Goal: Task Accomplishment & Management: Manage account settings

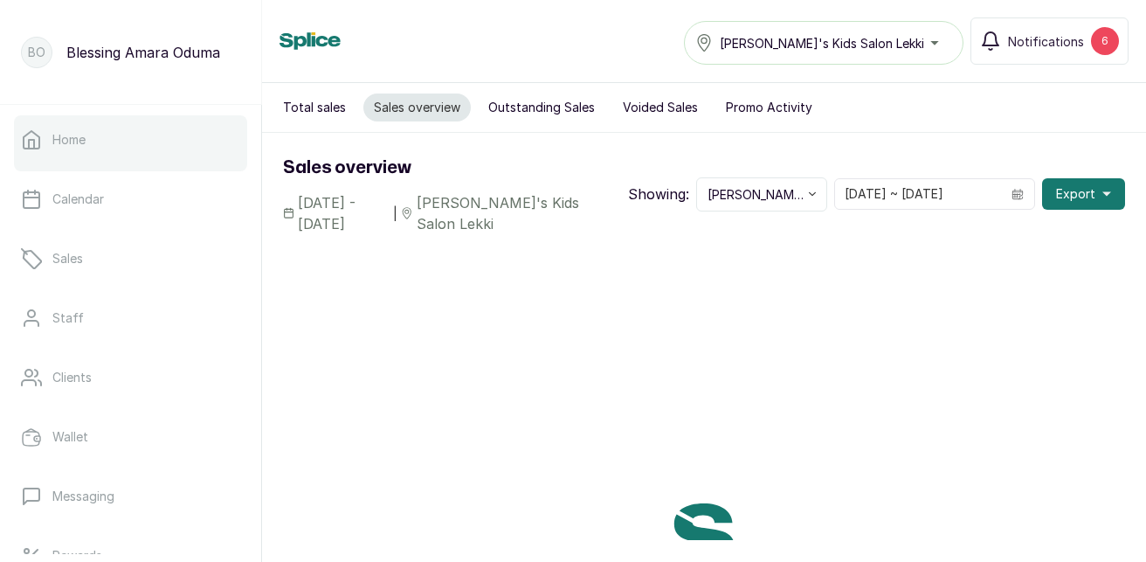
click at [72, 165] on div at bounding box center [130, 167] width 233 height 7
click at [72, 166] on div at bounding box center [130, 167] width 233 height 7
click at [74, 156] on link "Home" at bounding box center [130, 139] width 233 height 49
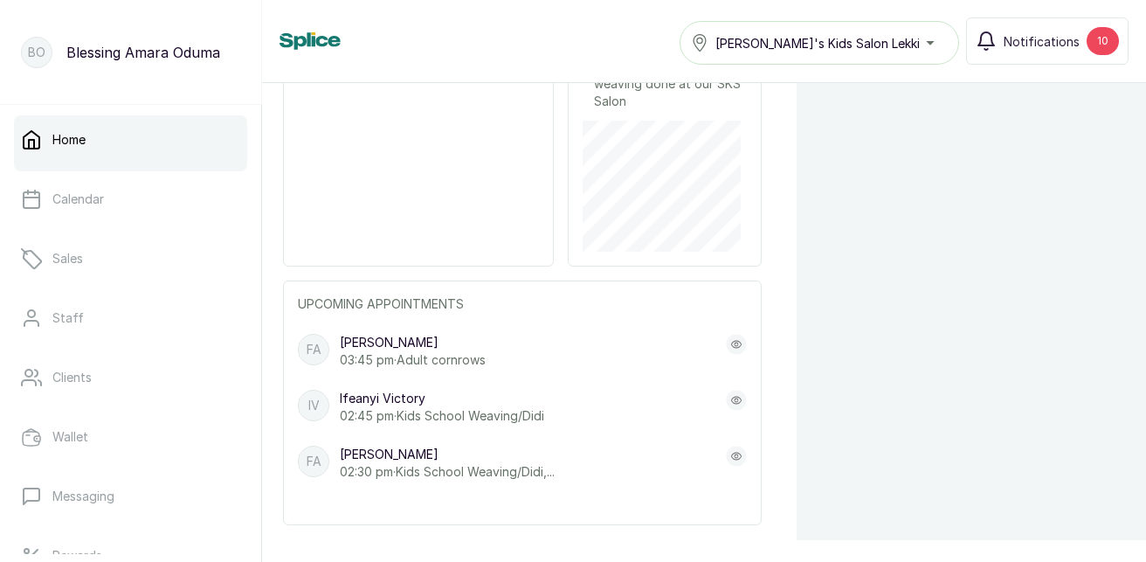
scroll to position [808, 0]
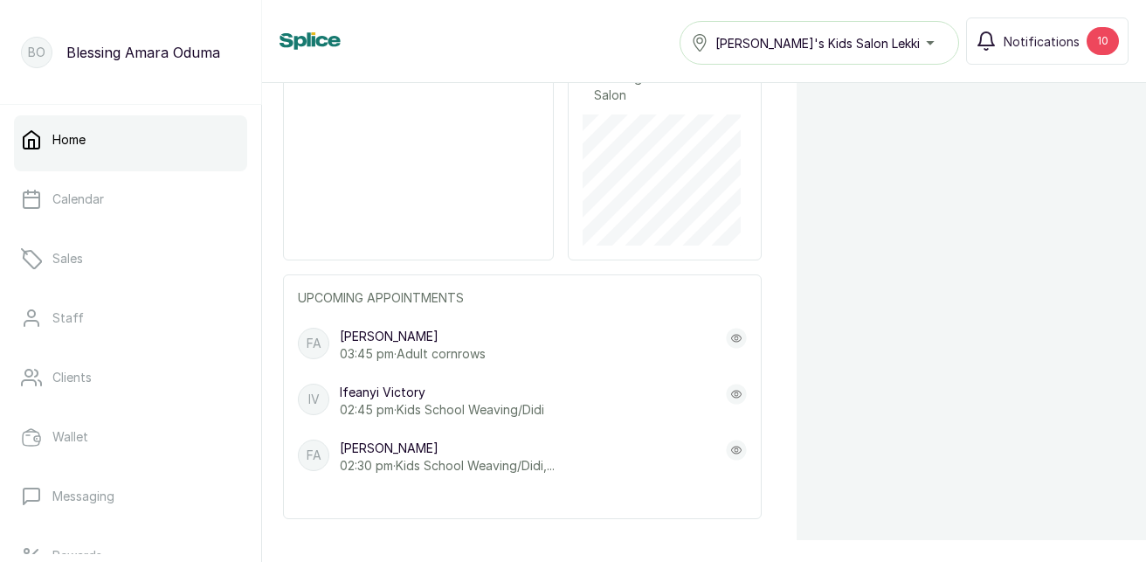
click at [726, 395] on rect at bounding box center [736, 393] width 20 height 20
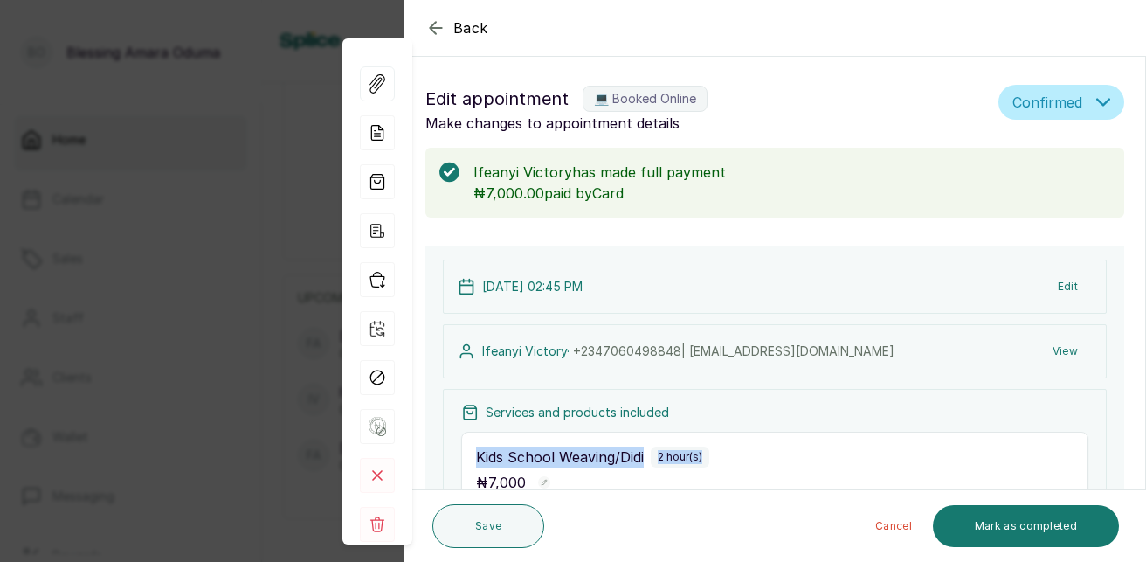
drag, startPoint x: 723, startPoint y: 395, endPoint x: 854, endPoint y: 447, distance: 141.1
click at [854, 447] on div "Services and products included Kids School Weaving/Didi 2 hour(s) ₦ 7,000 2:45 …" at bounding box center [775, 507] width 664 height 236
click at [77, 394] on div "Back Appointment Details Edit appointment 💻 Booked Online Make changes to appoi…" at bounding box center [573, 281] width 1146 height 562
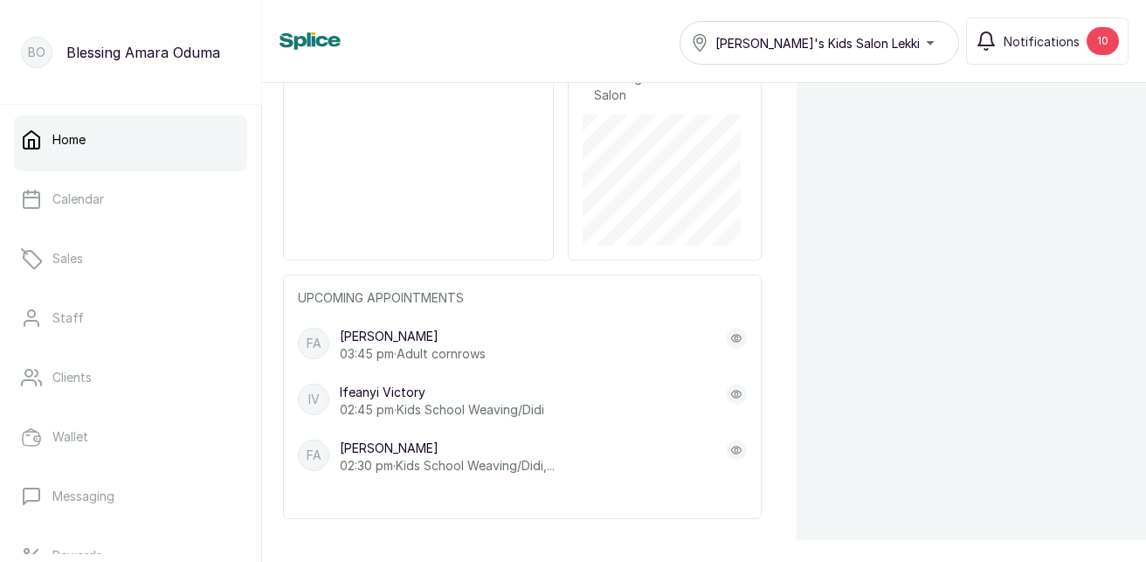
click at [726, 397] on rect at bounding box center [736, 393] width 20 height 20
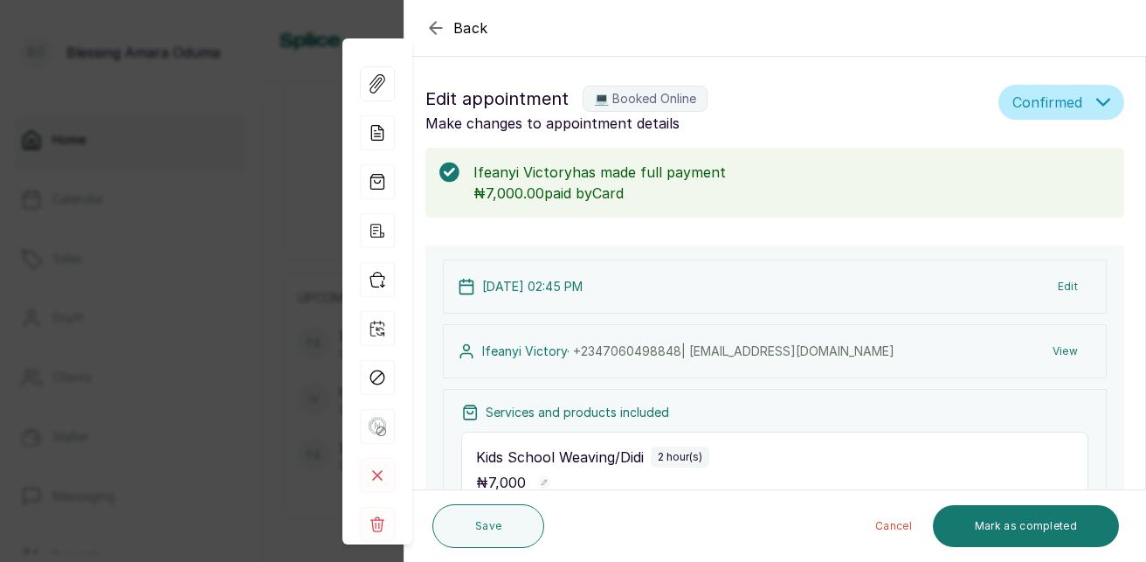
click at [165, 186] on div "Back Appointment Details Edit appointment 💻 Booked Online Make changes to appoi…" at bounding box center [573, 281] width 1146 height 562
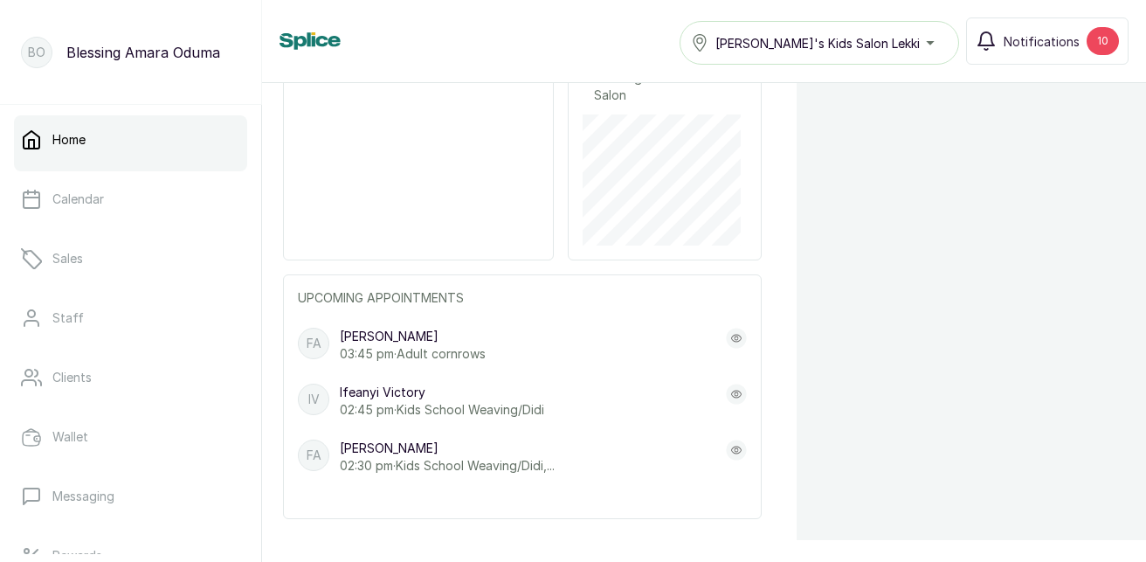
click at [735, 452] on icon at bounding box center [737, 450] width 4 height 4
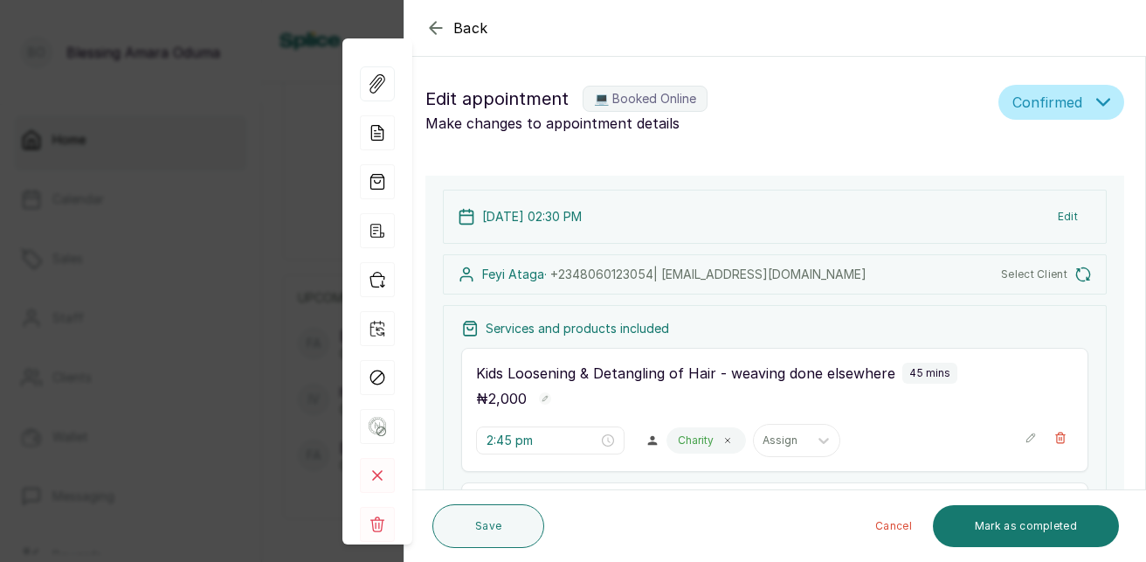
type input "2:30 pm"
